Goal: Task Accomplishment & Management: Use online tool/utility

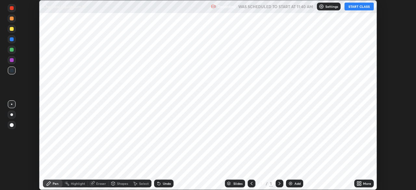
scroll to position [190, 416]
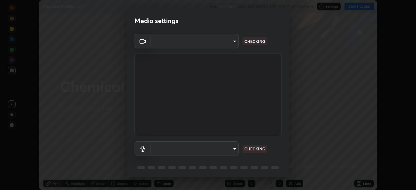
type input "14b787caa3234b54c591ffd1cb0d0a7c9d8495057a62f752d7397f13ea7eb8b5"
click at [233, 151] on body "Erase all Chemical Equilibrium 7 Recording WAS SCHEDULED TO START AT 11:40 AM S…" at bounding box center [208, 95] width 416 height 190
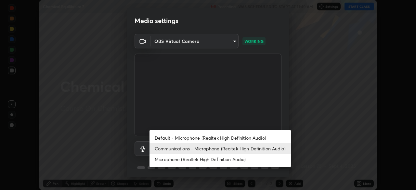
click at [211, 163] on li "Microphone (Realtek High Definition Audio)" at bounding box center [219, 159] width 141 height 11
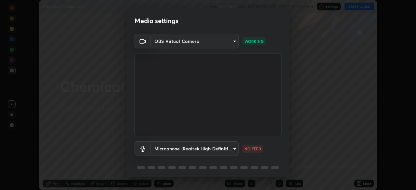
type input "7e6a56a3ef393e25599ccf16e7ea1c66194a73867bfd3ac3c10eb425bd94e319"
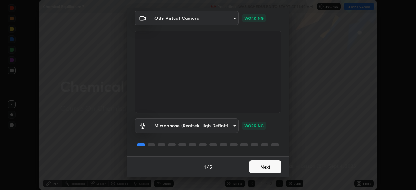
click at [264, 167] on button "Next" at bounding box center [265, 166] width 32 height 13
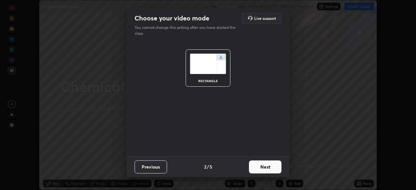
scroll to position [0, 0]
click at [269, 169] on button "Next" at bounding box center [265, 166] width 32 height 13
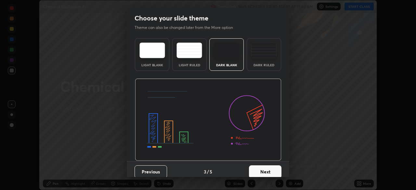
click at [267, 171] on button "Next" at bounding box center [265, 171] width 32 height 13
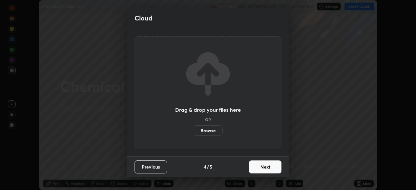
click at [265, 168] on button "Next" at bounding box center [265, 166] width 32 height 13
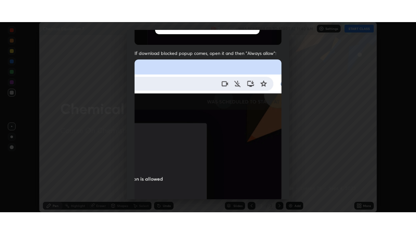
scroll to position [155, 0]
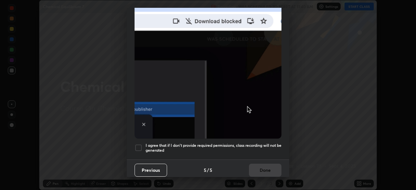
click at [136, 144] on div at bounding box center [138, 148] width 8 height 8
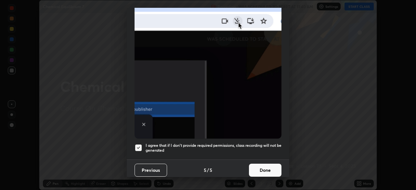
click at [263, 164] on button "Done" at bounding box center [265, 170] width 32 height 13
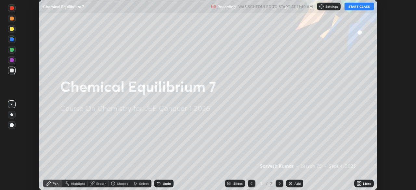
click at [353, 8] on button "START CLASS" at bounding box center [358, 7] width 29 height 8
click at [360, 182] on icon at bounding box center [360, 182] width 2 height 2
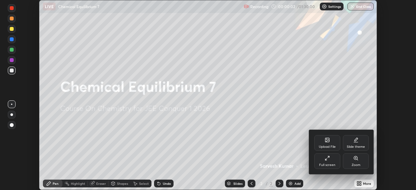
click at [330, 161] on div "Full screen" at bounding box center [327, 161] width 26 height 16
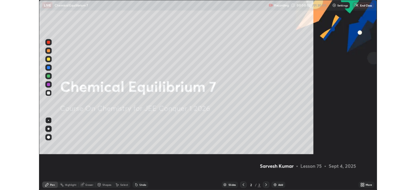
scroll to position [234, 416]
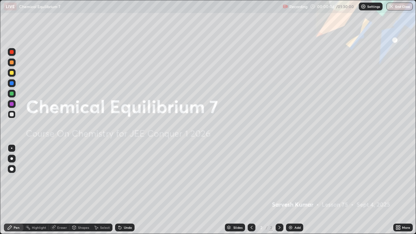
click at [401, 190] on div "More" at bounding box center [402, 227] width 19 height 8
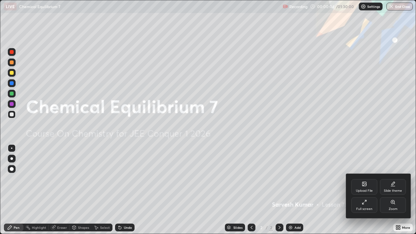
click at [362, 183] on icon at bounding box center [364, 184] width 4 height 4
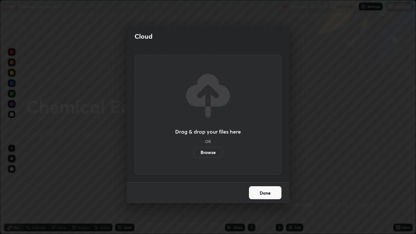
click at [211, 151] on label "Browse" at bounding box center [207, 152] width 29 height 10
click at [193, 151] on input "Browse" at bounding box center [193, 152] width 0 height 10
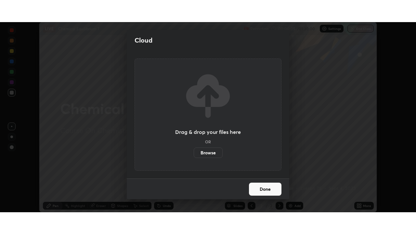
scroll to position [32272, 32046]
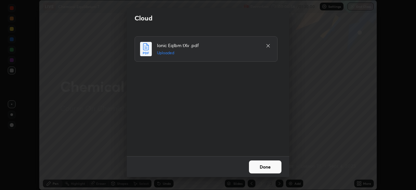
click at [257, 165] on button "Done" at bounding box center [265, 166] width 32 height 13
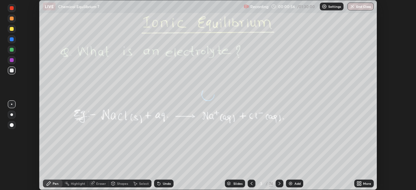
click at [357, 181] on icon at bounding box center [358, 182] width 2 height 2
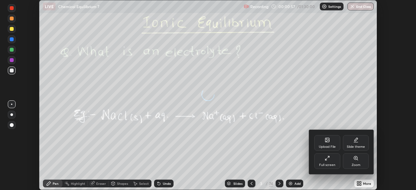
click at [324, 163] on div "Full screen" at bounding box center [327, 161] width 26 height 16
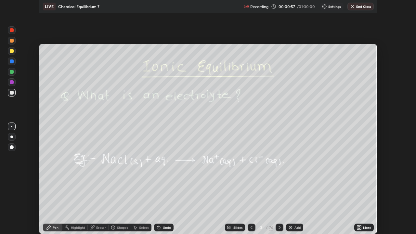
scroll to position [234, 416]
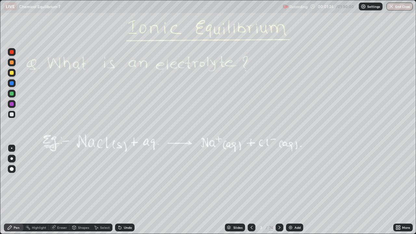
click at [229, 190] on icon at bounding box center [229, 227] width 4 height 4
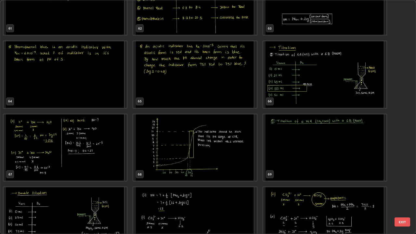
scroll to position [1487, 0]
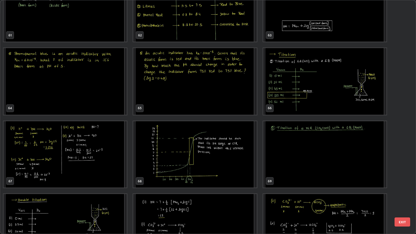
click at [318, 93] on img "grid" at bounding box center [324, 81] width 123 height 67
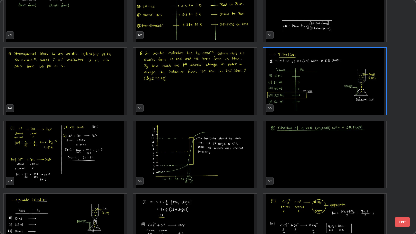
click at [319, 93] on img "grid" at bounding box center [324, 81] width 123 height 67
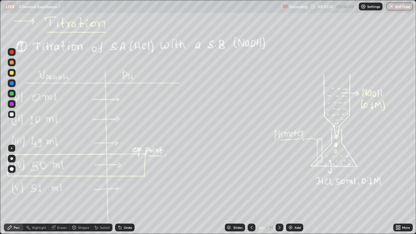
click at [249, 190] on icon at bounding box center [251, 227] width 5 height 5
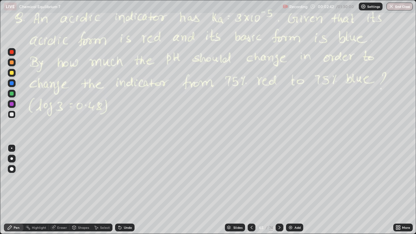
click at [294, 190] on div "Add" at bounding box center [297, 227] width 6 height 3
click at [72, 190] on icon at bounding box center [74, 227] width 4 height 4
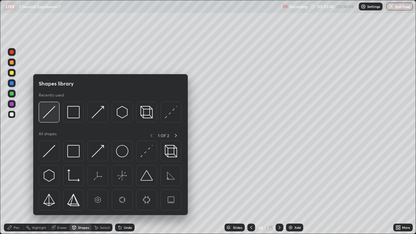
click at [49, 115] on img at bounding box center [49, 112] width 12 height 12
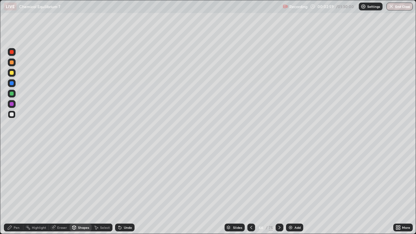
click at [11, 73] on div at bounding box center [12, 73] width 4 height 4
click at [15, 190] on div "Pen" at bounding box center [17, 227] width 6 height 3
click at [57, 190] on div "Eraser" at bounding box center [62, 227] width 10 height 3
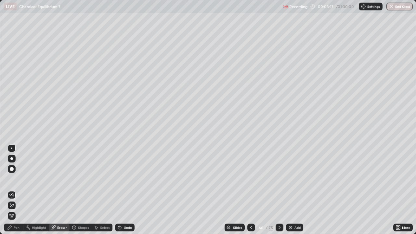
click at [11, 190] on icon at bounding box center [11, 206] width 5 height 6
click at [17, 190] on div "Pen" at bounding box center [17, 227] width 6 height 3
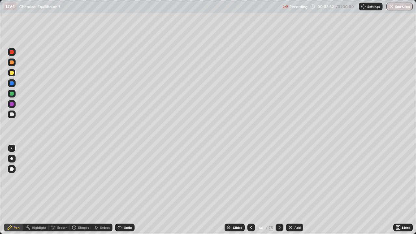
click at [280, 190] on div at bounding box center [279, 227] width 8 height 13
click at [55, 190] on icon at bounding box center [54, 227] width 4 height 3
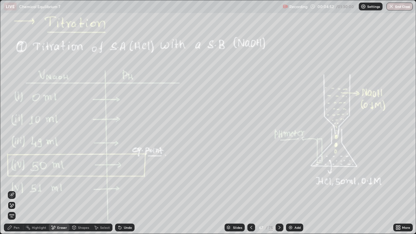
click at [10, 190] on div "Pen" at bounding box center [13, 227] width 19 height 8
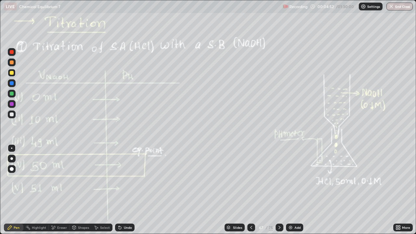
click at [8, 190] on icon at bounding box center [9, 227] width 5 height 5
click at [55, 190] on div "Eraser" at bounding box center [59, 227] width 21 height 8
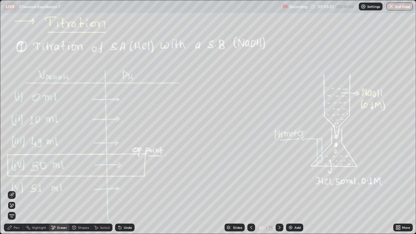
click at [15, 190] on div "Pen" at bounding box center [13, 227] width 19 height 8
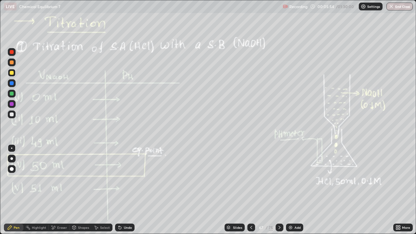
click at [278, 190] on icon at bounding box center [279, 227] width 5 height 5
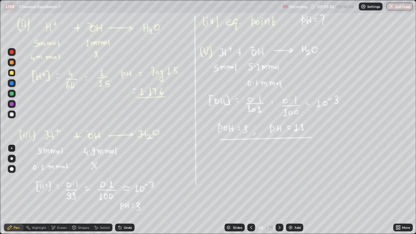
click at [252, 190] on icon at bounding box center [250, 227] width 5 height 5
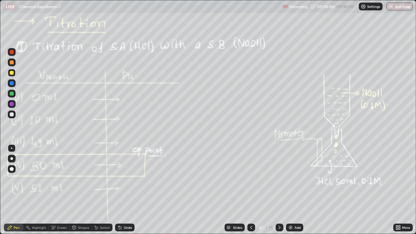
click at [99, 190] on div "Select" at bounding box center [102, 227] width 21 height 8
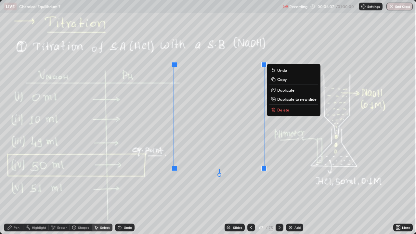
click at [282, 108] on p "Delete" at bounding box center [283, 109] width 12 height 5
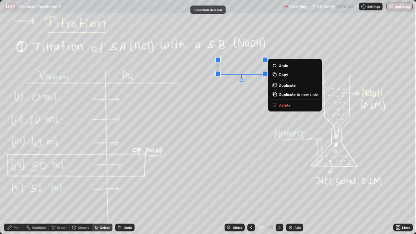
click at [286, 105] on p "Delete" at bounding box center [284, 104] width 12 height 5
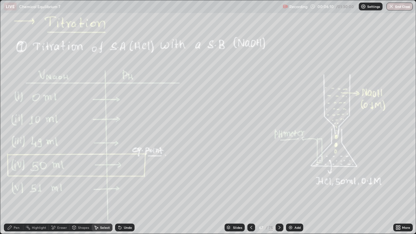
click at [12, 190] on div "Pen" at bounding box center [13, 227] width 19 height 8
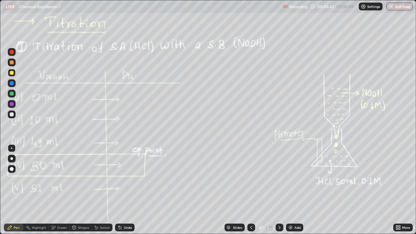
click at [56, 190] on div "Eraser" at bounding box center [59, 227] width 21 height 8
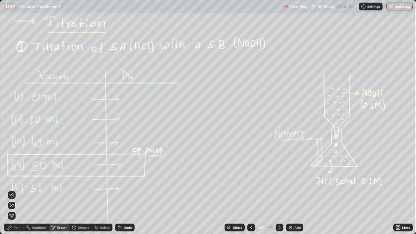
click at [14, 190] on div "Pen" at bounding box center [17, 227] width 6 height 3
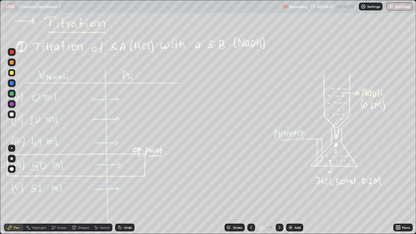
click at [59, 190] on div "Eraser" at bounding box center [62, 227] width 10 height 3
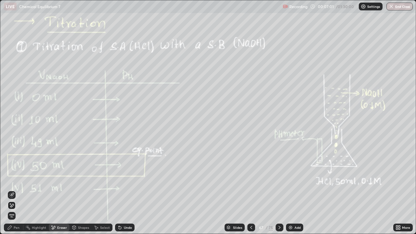
click at [8, 190] on icon at bounding box center [10, 227] width 4 height 4
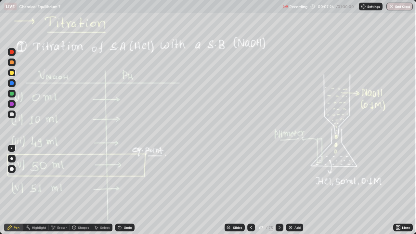
click at [60, 190] on div "Eraser" at bounding box center [59, 227] width 21 height 8
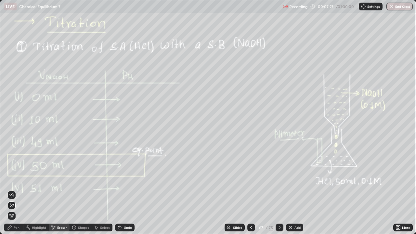
click at [12, 190] on div "Pen" at bounding box center [13, 227] width 19 height 8
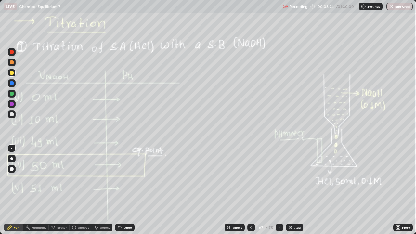
click at [122, 190] on div "Undo" at bounding box center [124, 227] width 19 height 8
click at [53, 190] on icon at bounding box center [53, 228] width 5 height 6
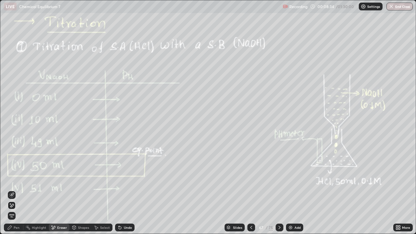
click at [280, 190] on div at bounding box center [279, 227] width 8 height 13
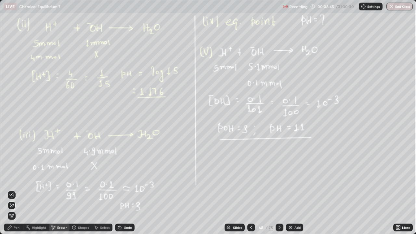
click at [279, 190] on div at bounding box center [279, 227] width 8 height 13
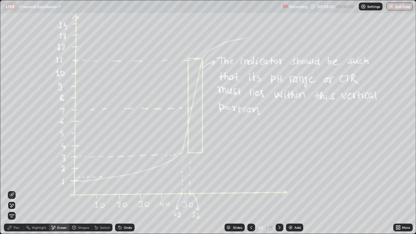
click at [12, 190] on icon at bounding box center [9, 227] width 5 height 5
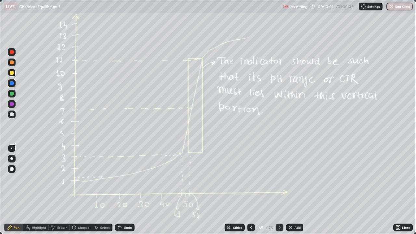
click at [57, 190] on div "Eraser" at bounding box center [62, 227] width 10 height 3
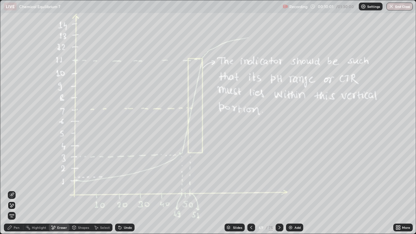
click at [13, 190] on span "Erase all" at bounding box center [11, 216] width 7 height 4
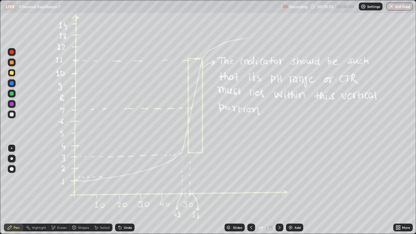
click at [249, 190] on icon at bounding box center [250, 227] width 5 height 5
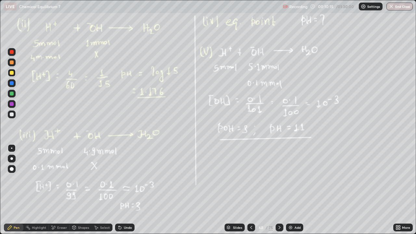
click at [279, 190] on div at bounding box center [279, 227] width 8 height 8
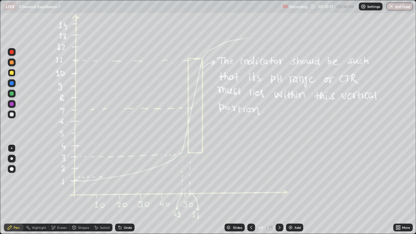
click at [279, 190] on icon at bounding box center [279, 227] width 5 height 5
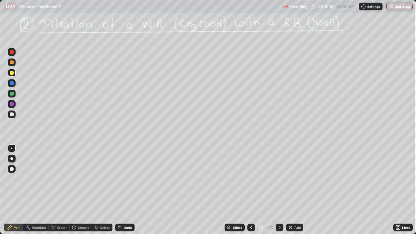
click at [250, 190] on icon at bounding box center [250, 227] width 5 height 5
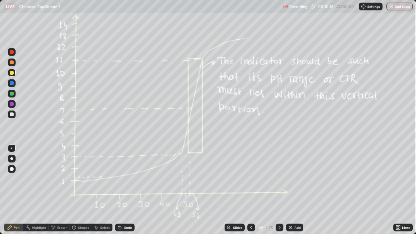
click at [247, 190] on div at bounding box center [251, 227] width 8 height 8
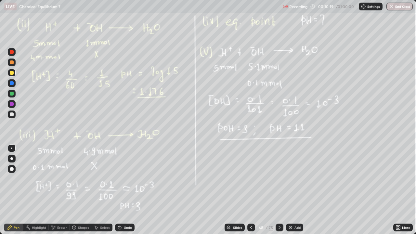
click at [247, 190] on div at bounding box center [251, 227] width 8 height 13
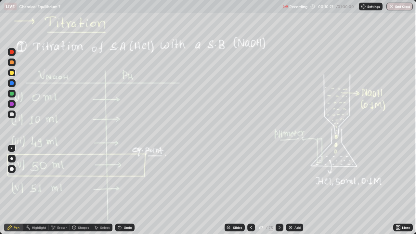
click at [293, 190] on div "Add" at bounding box center [294, 227] width 17 height 8
click at [279, 190] on icon at bounding box center [279, 227] width 5 height 5
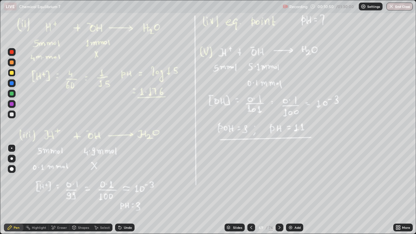
click at [278, 190] on icon at bounding box center [279, 227] width 5 height 5
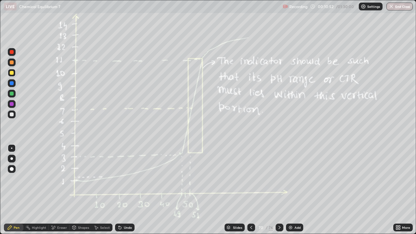
click at [279, 190] on icon at bounding box center [279, 227] width 5 height 5
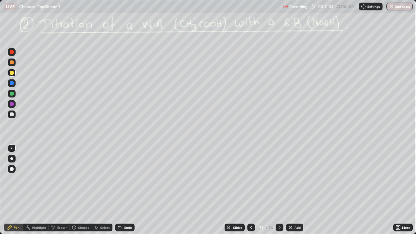
click at [126, 190] on div "Undo" at bounding box center [124, 227] width 19 height 8
click at [127, 190] on div "Undo" at bounding box center [124, 227] width 19 height 8
click at [125, 190] on div "Undo" at bounding box center [124, 227] width 19 height 8
click at [86, 190] on div "Shapes" at bounding box center [83, 227] width 11 height 3
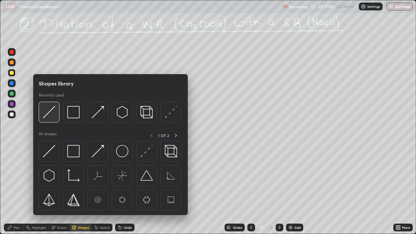
click at [52, 109] on img at bounding box center [49, 112] width 12 height 12
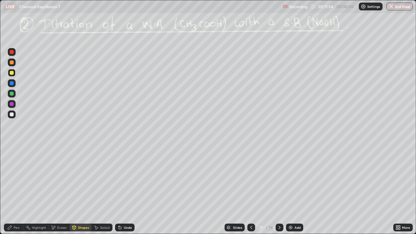
click at [15, 190] on div "Pen" at bounding box center [13, 227] width 19 height 8
click at [12, 94] on div at bounding box center [12, 94] width 4 height 4
click at [101, 190] on div "Select" at bounding box center [105, 227] width 10 height 3
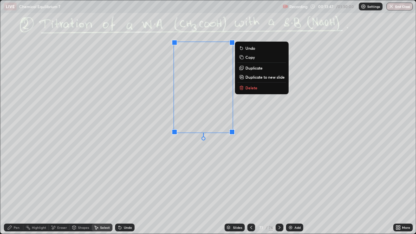
click at [247, 86] on p "Delete" at bounding box center [251, 87] width 12 height 5
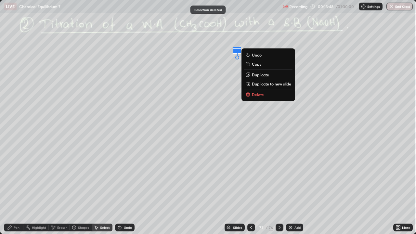
click at [252, 95] on p "Delete" at bounding box center [258, 94] width 12 height 5
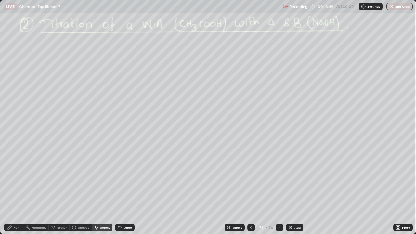
click at [18, 190] on div "Pen" at bounding box center [17, 227] width 6 height 3
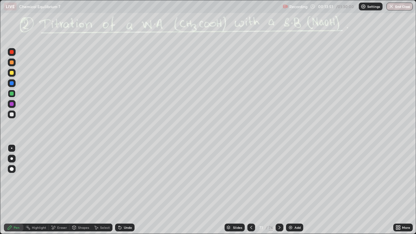
click at [11, 115] on div at bounding box center [12, 114] width 4 height 4
click at [12, 92] on div at bounding box center [12, 94] width 4 height 4
click at [11, 114] on div at bounding box center [12, 114] width 4 height 4
click at [99, 190] on div "Select" at bounding box center [102, 227] width 21 height 8
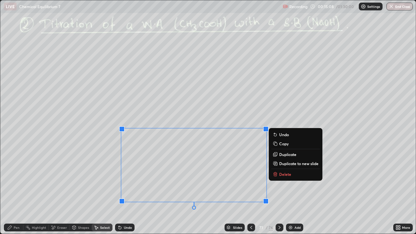
click at [279, 172] on p "Delete" at bounding box center [285, 173] width 12 height 5
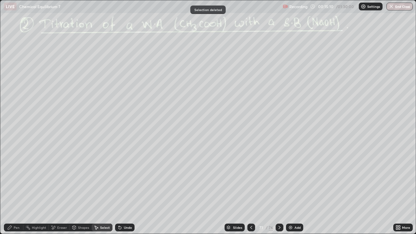
click at [11, 190] on icon at bounding box center [10, 227] width 4 height 4
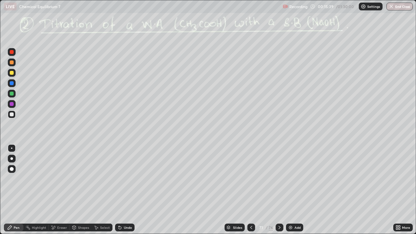
click at [62, 190] on div "Eraser" at bounding box center [62, 227] width 10 height 3
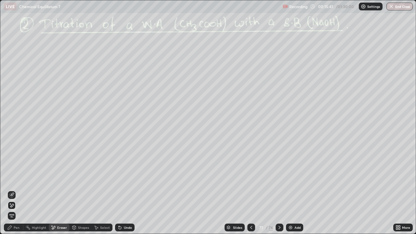
click at [1, 190] on div "Pen Highlight Eraser Shapes Select Undo Slides 71 / 76 Add More" at bounding box center [208, 227] width 416 height 13
click at [13, 190] on div "Pen" at bounding box center [13, 227] width 19 height 8
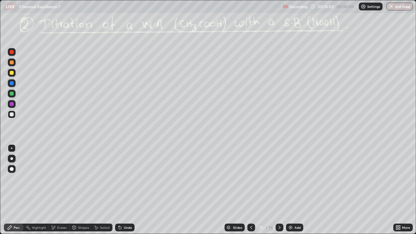
click at [60, 190] on div "Eraser" at bounding box center [59, 227] width 21 height 8
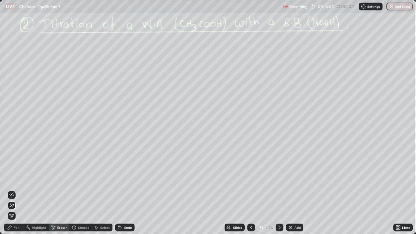
click at [15, 190] on div "Pen" at bounding box center [17, 227] width 6 height 3
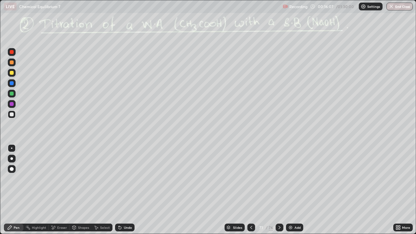
click at [60, 190] on div "Eraser" at bounding box center [62, 227] width 10 height 3
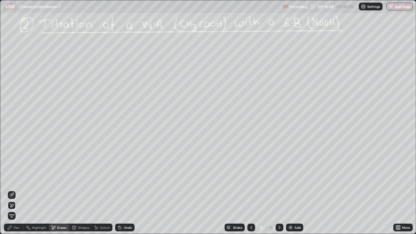
click at [11, 190] on div "Pen" at bounding box center [13, 227] width 19 height 8
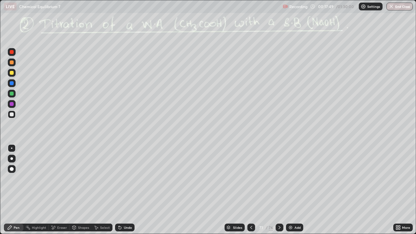
click at [124, 190] on div "Undo" at bounding box center [124, 227] width 19 height 8
click at [11, 94] on div at bounding box center [12, 94] width 4 height 4
click at [78, 190] on div "Shapes" at bounding box center [80, 227] width 22 height 8
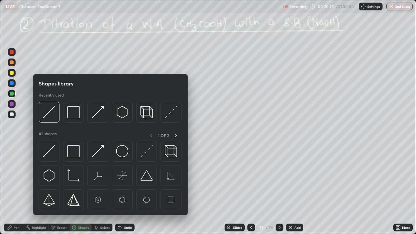
click at [103, 190] on div "Select" at bounding box center [105, 227] width 10 height 3
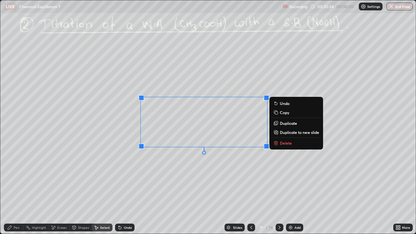
click at [280, 138] on div "0 ° Undo Copy Duplicate Duplicate to new slide Delete" at bounding box center [207, 116] width 415 height 233
click at [282, 143] on p "Delete" at bounding box center [285, 142] width 12 height 5
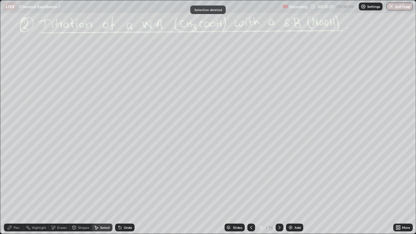
click at [16, 190] on div "Pen" at bounding box center [17, 227] width 6 height 3
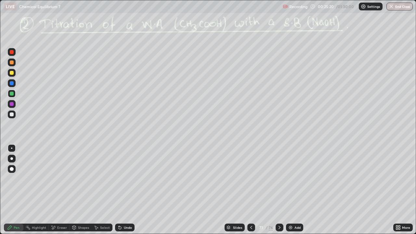
click at [97, 190] on icon at bounding box center [95, 227] width 5 height 5
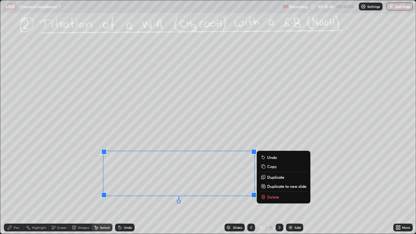
click at [266, 190] on button "Delete" at bounding box center [283, 197] width 48 height 8
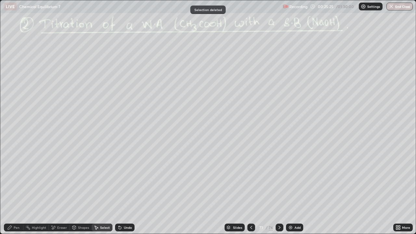
click at [14, 190] on div "Pen" at bounding box center [13, 227] width 19 height 8
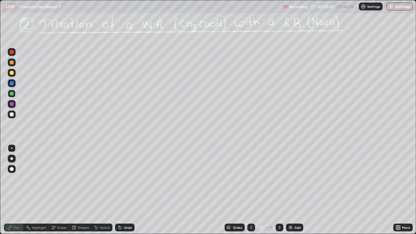
click at [103, 190] on div "Select" at bounding box center [105, 227] width 10 height 3
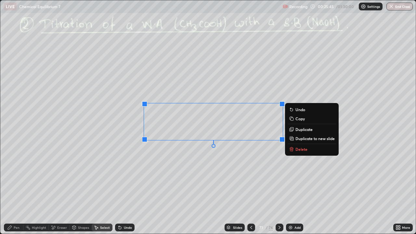
click at [293, 150] on icon at bounding box center [291, 148] width 5 height 5
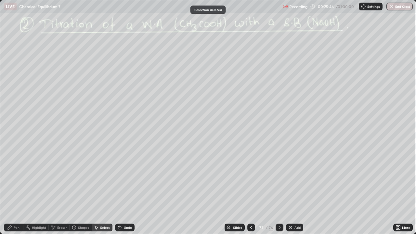
click at [16, 190] on div "Pen" at bounding box center [17, 227] width 6 height 3
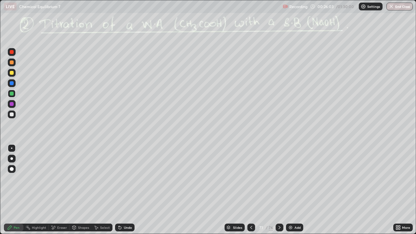
click at [59, 190] on div "Eraser" at bounding box center [62, 227] width 10 height 3
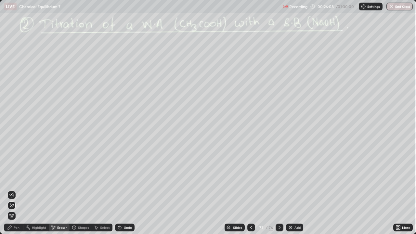
click at [16, 190] on div "Pen" at bounding box center [17, 227] width 6 height 3
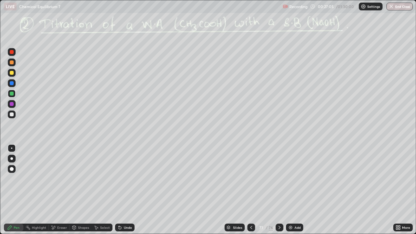
click at [61, 190] on div "Eraser" at bounding box center [59, 227] width 21 height 8
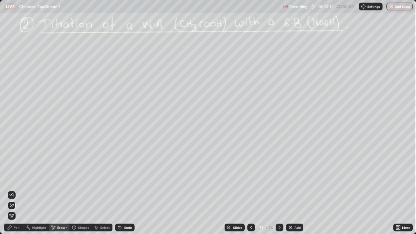
click at [13, 190] on div "Pen" at bounding box center [13, 227] width 19 height 8
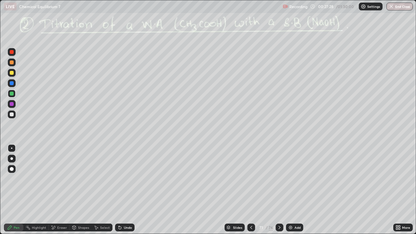
click at [55, 190] on icon at bounding box center [54, 227] width 4 height 3
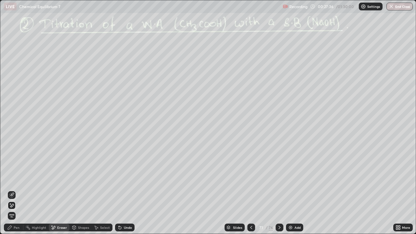
click at [82, 190] on div "Shapes" at bounding box center [80, 227] width 22 height 8
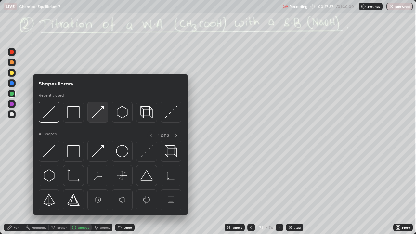
click at [101, 112] on img at bounding box center [98, 112] width 12 height 12
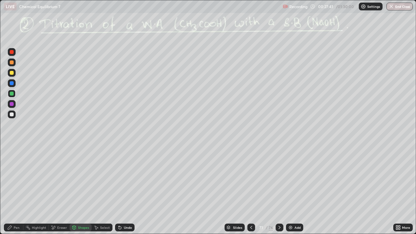
click at [17, 190] on div "Pen" at bounding box center [17, 227] width 6 height 3
click at [12, 73] on div at bounding box center [12, 73] width 4 height 4
click at [57, 190] on div "Eraser" at bounding box center [59, 227] width 21 height 8
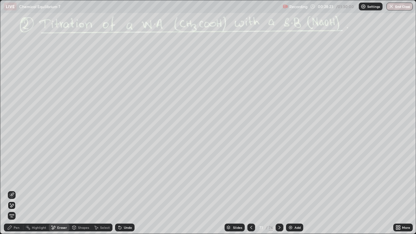
click at [14, 190] on div "Pen" at bounding box center [17, 227] width 6 height 3
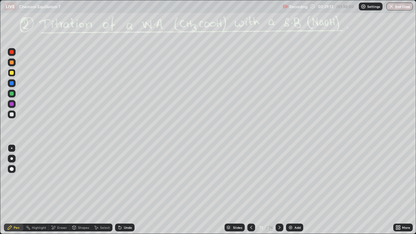
click at [278, 190] on div at bounding box center [279, 227] width 8 height 8
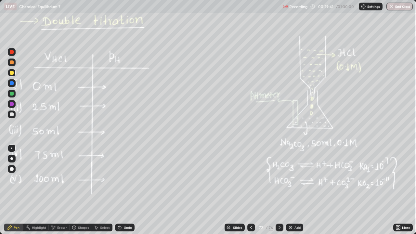
click at [53, 190] on icon at bounding box center [54, 227] width 4 height 3
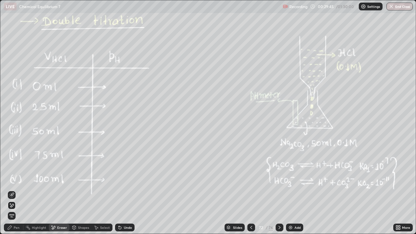
click at [16, 190] on div "Pen" at bounding box center [17, 227] width 6 height 3
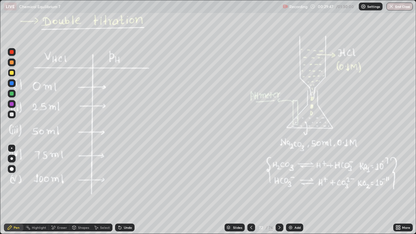
click at [12, 94] on div at bounding box center [12, 94] width 4 height 4
click at [96, 190] on icon at bounding box center [97, 228] width 4 height 4
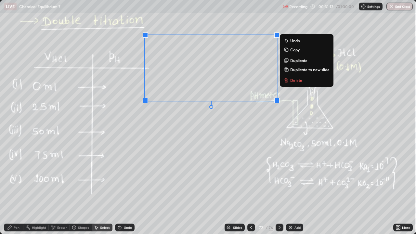
click at [290, 81] on button "Delete" at bounding box center [306, 80] width 48 height 8
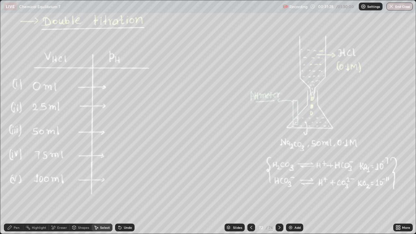
click at [306, 127] on div "0 ° Undo Copy Duplicate Duplicate to new slide Delete" at bounding box center [207, 116] width 415 height 233
click at [301, 148] on div "0 ° Undo Copy Duplicate Duplicate to new slide Delete" at bounding box center [207, 116] width 415 height 233
click at [12, 190] on icon at bounding box center [9, 227] width 5 height 5
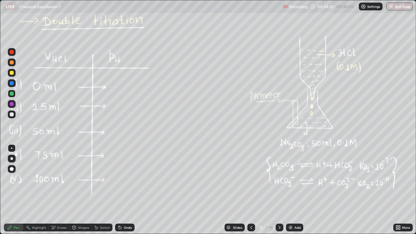
click at [62, 190] on div "Eraser" at bounding box center [59, 227] width 21 height 8
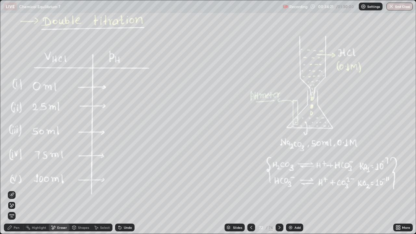
click at [14, 190] on div "Pen" at bounding box center [17, 227] width 6 height 3
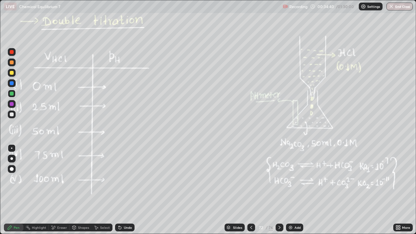
click at [99, 190] on div "Select" at bounding box center [102, 227] width 21 height 8
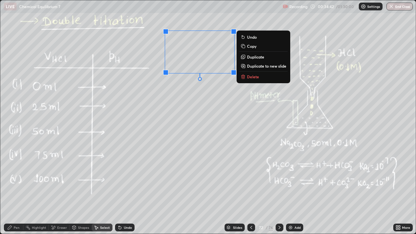
click at [257, 77] on p "Delete" at bounding box center [253, 76] width 12 height 5
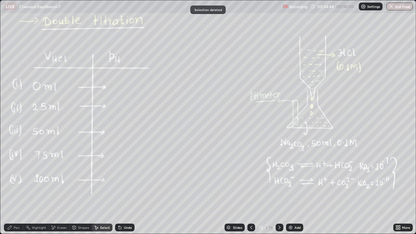
click at [18, 190] on div "Pen" at bounding box center [17, 227] width 6 height 3
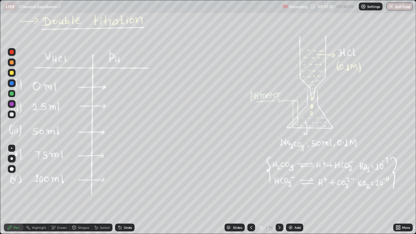
click at [99, 190] on div "Select" at bounding box center [102, 227] width 21 height 8
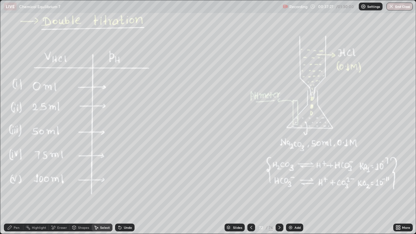
click at [14, 190] on div "Pen" at bounding box center [17, 227] width 6 height 3
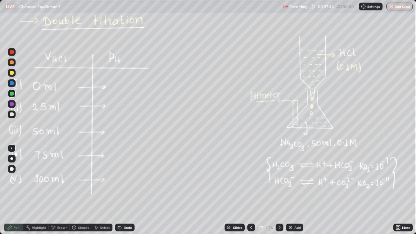
click at [61, 190] on div "Eraser" at bounding box center [62, 227] width 10 height 3
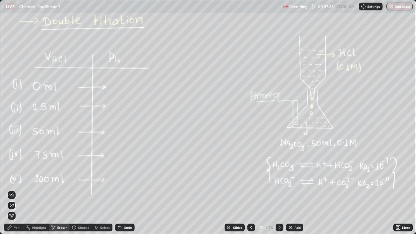
click at [13, 190] on div "Pen" at bounding box center [13, 227] width 19 height 8
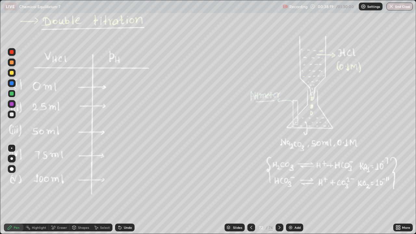
click at [60, 190] on div "Eraser" at bounding box center [62, 227] width 10 height 3
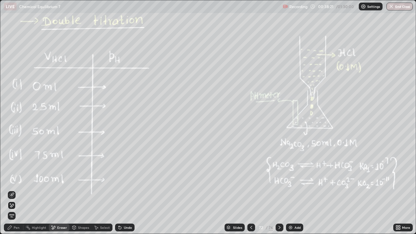
click at [12, 190] on icon at bounding box center [9, 227] width 5 height 5
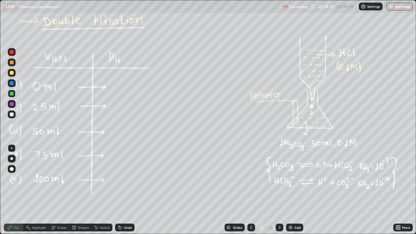
click at [58, 190] on div "Eraser" at bounding box center [62, 227] width 10 height 3
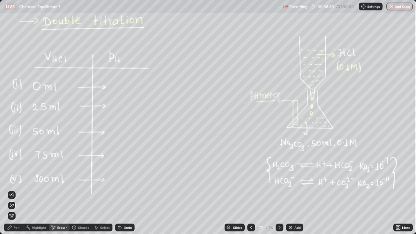
click at [14, 190] on div "Pen" at bounding box center [17, 227] width 6 height 3
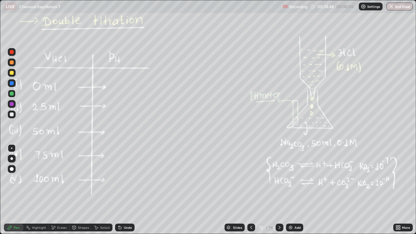
click at [57, 190] on div "Eraser" at bounding box center [62, 227] width 10 height 3
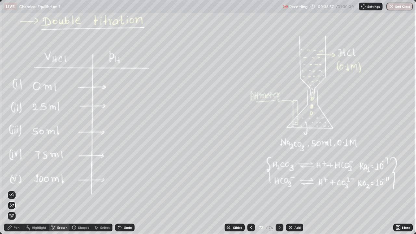
click at [17, 190] on div "Pen" at bounding box center [17, 227] width 6 height 3
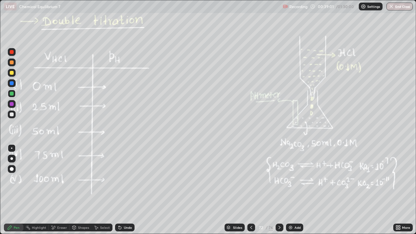
click at [57, 190] on div "Eraser" at bounding box center [62, 227] width 10 height 3
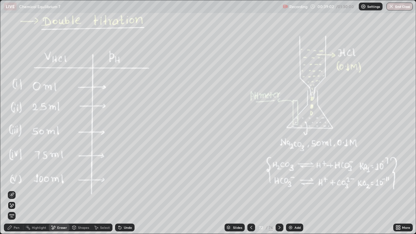
click at [19, 190] on div "Pen" at bounding box center [17, 227] width 6 height 3
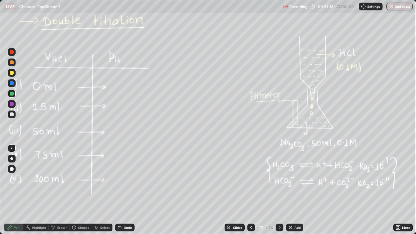
click at [60, 190] on div "Eraser" at bounding box center [62, 227] width 10 height 3
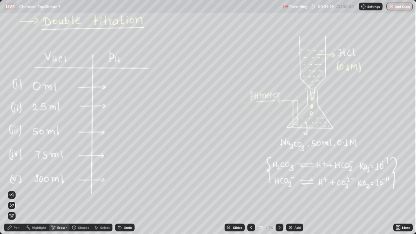
click at [15, 190] on div "Pen" at bounding box center [17, 227] width 6 height 3
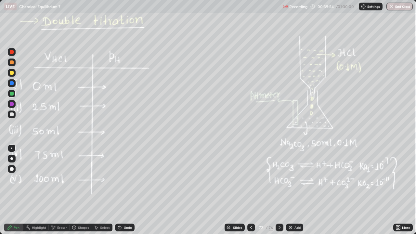
click at [99, 190] on div "Select" at bounding box center [102, 227] width 21 height 8
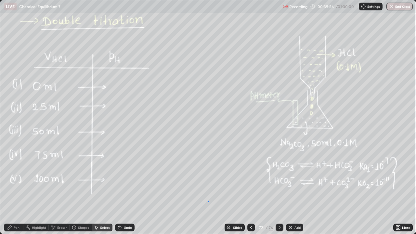
click at [207, 190] on div "0 ° Undo Copy Duplicate Duplicate to new slide Delete" at bounding box center [207, 116] width 415 height 233
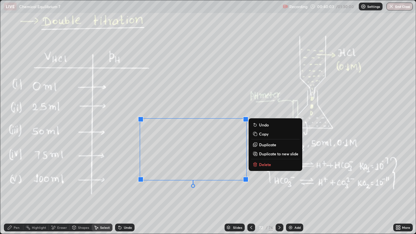
click at [259, 162] on p "Delete" at bounding box center [265, 164] width 12 height 5
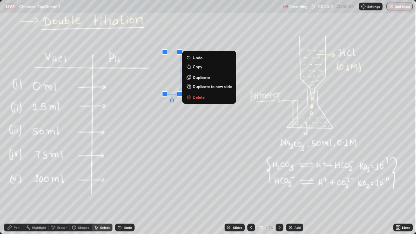
click at [19, 190] on div "Pen" at bounding box center [17, 227] width 6 height 3
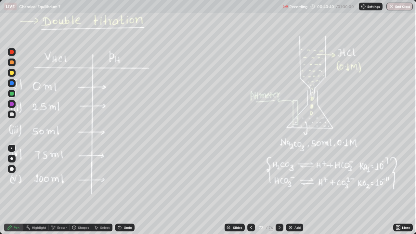
click at [93, 190] on div "Select" at bounding box center [102, 227] width 21 height 8
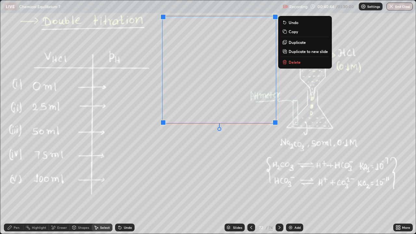
click at [285, 62] on icon at bounding box center [285, 62] width 0 height 1
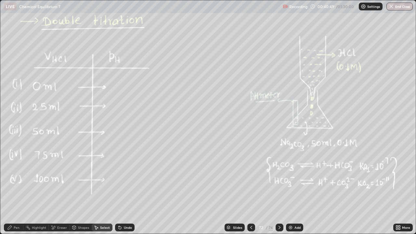
click at [12, 190] on div "Pen" at bounding box center [13, 227] width 19 height 8
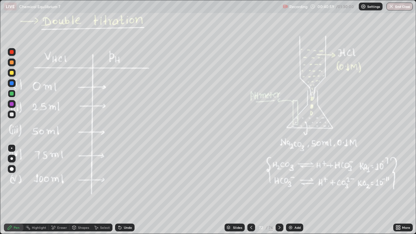
click at [12, 190] on icon at bounding box center [9, 227] width 5 height 5
click at [56, 190] on div "Eraser" at bounding box center [59, 227] width 21 height 8
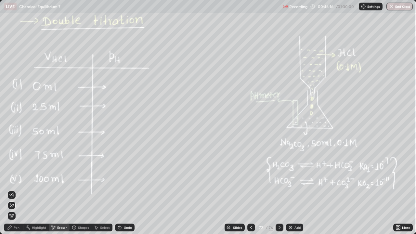
click at [11, 190] on icon at bounding box center [9, 227] width 5 height 5
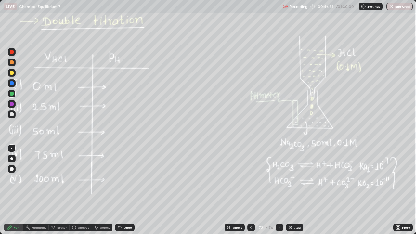
click at [56, 190] on div "Eraser" at bounding box center [59, 227] width 21 height 8
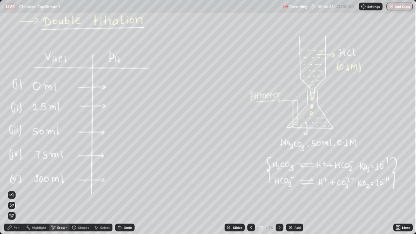
click at [15, 190] on div "Pen" at bounding box center [17, 227] width 6 height 3
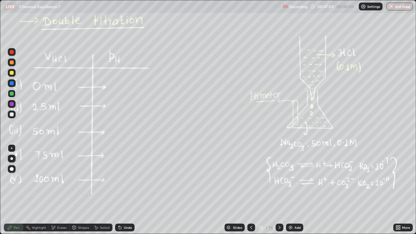
click at [96, 190] on icon at bounding box center [97, 228] width 4 height 4
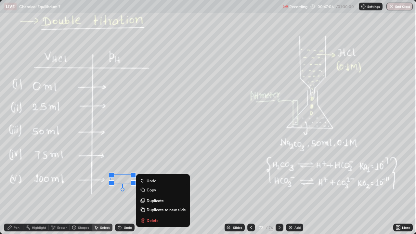
click at [149, 190] on p "Delete" at bounding box center [152, 219] width 12 height 5
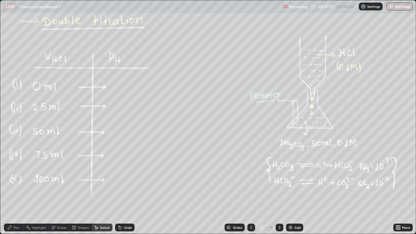
click at [278, 190] on icon at bounding box center [279, 227] width 2 height 3
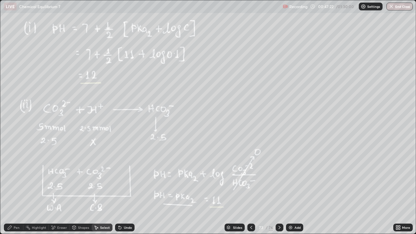
click at [18, 190] on div "Pen" at bounding box center [13, 227] width 19 height 8
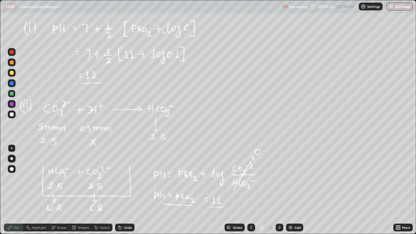
click at [281, 190] on div at bounding box center [279, 227] width 8 height 8
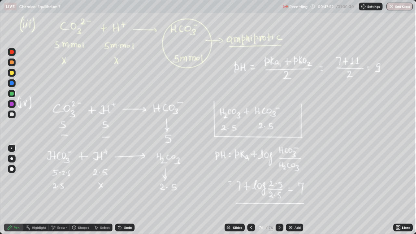
click at [277, 190] on div at bounding box center [279, 227] width 8 height 8
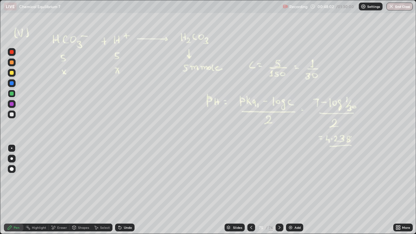
click at [279, 190] on icon at bounding box center [279, 227] width 5 height 5
click at [11, 73] on div at bounding box center [12, 73] width 4 height 4
click at [12, 114] on div at bounding box center [12, 114] width 4 height 4
click at [56, 190] on icon at bounding box center [53, 228] width 5 height 6
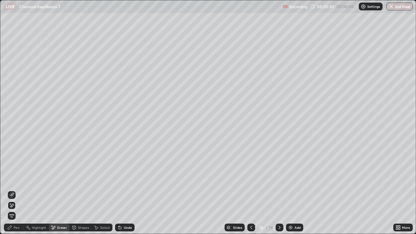
click at [99, 190] on div "Select" at bounding box center [102, 227] width 21 height 13
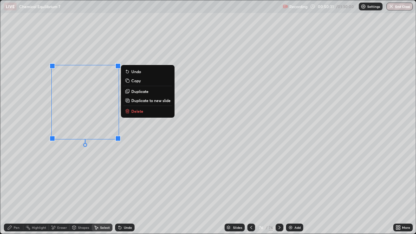
click at [138, 110] on p "Delete" at bounding box center [137, 110] width 12 height 5
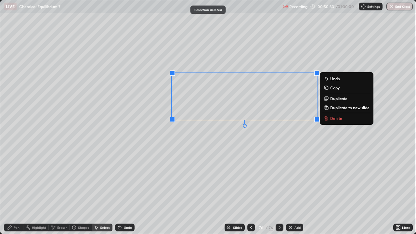
click at [333, 119] on p "Delete" at bounding box center [336, 118] width 12 height 5
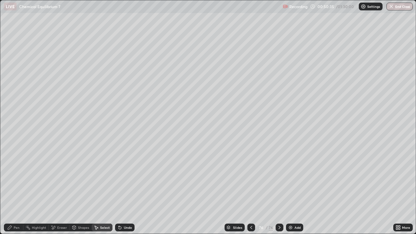
click at [15, 190] on div "Pen" at bounding box center [13, 227] width 19 height 8
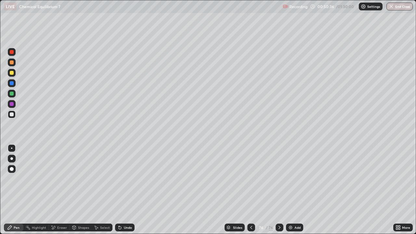
click at [13, 73] on div at bounding box center [12, 73] width 4 height 4
click at [65, 190] on div "Eraser" at bounding box center [62, 227] width 10 height 3
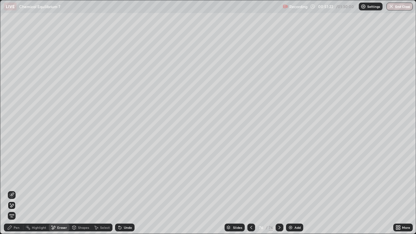
click at [17, 190] on div "Pen" at bounding box center [13, 227] width 19 height 8
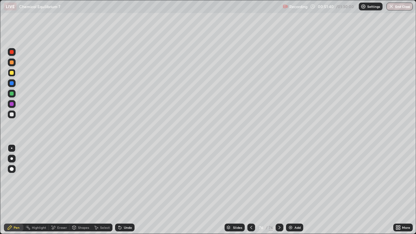
click at [12, 116] on div at bounding box center [12, 114] width 4 height 4
click at [11, 73] on div at bounding box center [12, 73] width 4 height 4
click at [11, 61] on div at bounding box center [12, 62] width 4 height 4
click at [9, 115] on div at bounding box center [12, 114] width 8 height 8
click at [100, 190] on div "Select" at bounding box center [102, 227] width 21 height 8
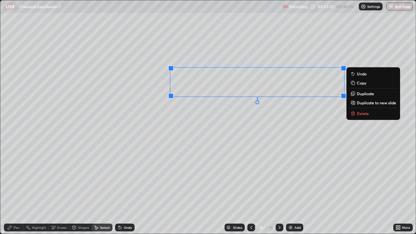
click at [361, 103] on p "Duplicate to new slide" at bounding box center [375, 102] width 39 height 5
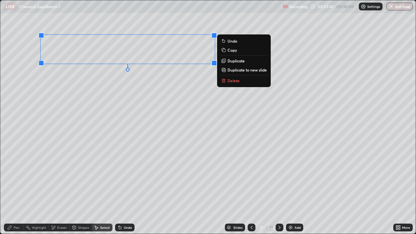
click at [19, 190] on div "Pen" at bounding box center [17, 227] width 6 height 3
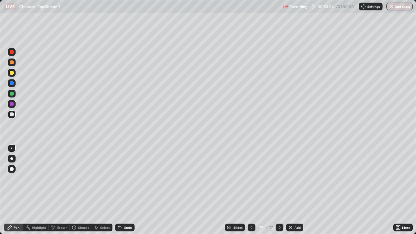
click at [12, 115] on div at bounding box center [12, 114] width 4 height 4
click at [13, 114] on div at bounding box center [12, 114] width 4 height 4
click at [12, 72] on div at bounding box center [12, 73] width 4 height 4
click at [12, 64] on div at bounding box center [12, 62] width 4 height 4
click at [120, 190] on icon at bounding box center [119, 227] width 5 height 5
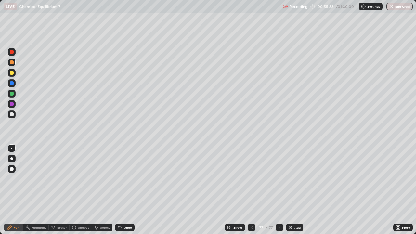
click at [11, 93] on div at bounding box center [12, 94] width 4 height 4
click at [11, 115] on div at bounding box center [12, 114] width 4 height 4
click at [55, 190] on icon at bounding box center [53, 228] width 5 height 6
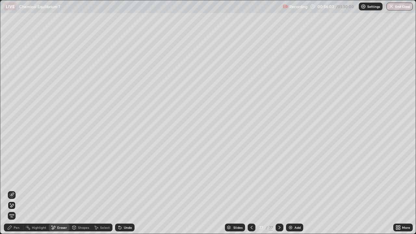
click at [15, 190] on div "Pen" at bounding box center [17, 227] width 6 height 3
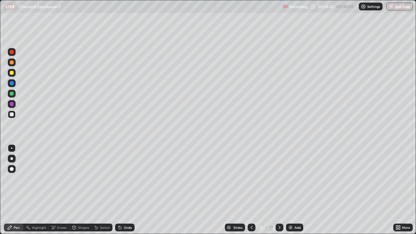
click at [10, 92] on div at bounding box center [12, 94] width 8 height 8
click at [12, 117] on div at bounding box center [12, 114] width 8 height 8
click at [58, 190] on div "Eraser" at bounding box center [62, 227] width 10 height 3
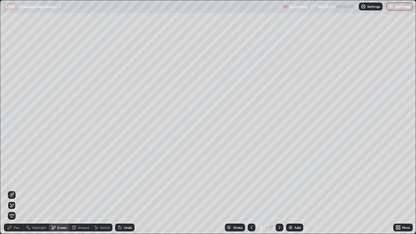
click at [13, 190] on div "Pen" at bounding box center [13, 227] width 19 height 8
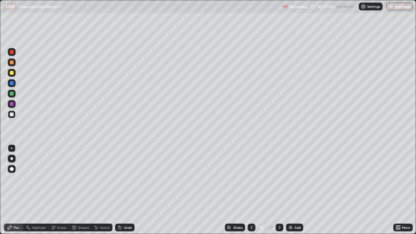
click at [294, 190] on div "Add" at bounding box center [297, 227] width 6 height 3
click at [10, 96] on div at bounding box center [12, 94] width 8 height 8
click at [10, 117] on div at bounding box center [12, 114] width 8 height 8
click at [11, 63] on div at bounding box center [12, 62] width 4 height 4
click at [295, 190] on div "Add" at bounding box center [297, 227] width 6 height 3
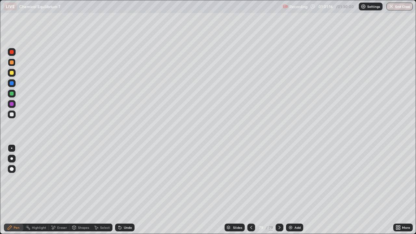
click at [399, 3] on button "End Class" at bounding box center [399, 7] width 26 height 8
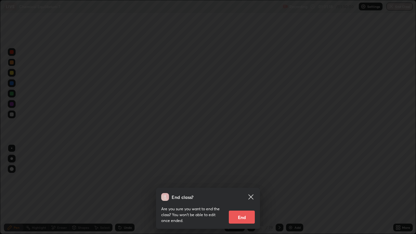
click at [243, 190] on button "End" at bounding box center [242, 216] width 26 height 13
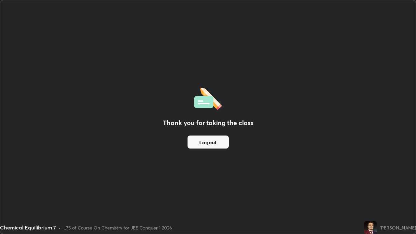
click at [199, 141] on button "Logout" at bounding box center [207, 141] width 41 height 13
click at [198, 139] on button "Logout" at bounding box center [207, 141] width 41 height 13
